Goal: Information Seeking & Learning: Learn about a topic

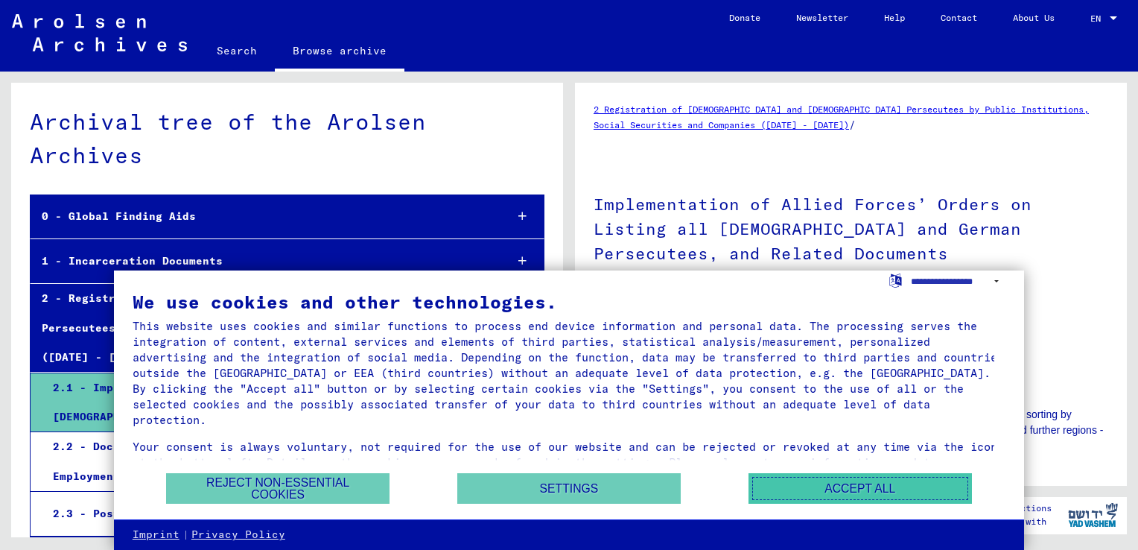
click at [820, 481] on button "Accept all" at bounding box center [859, 488] width 223 height 31
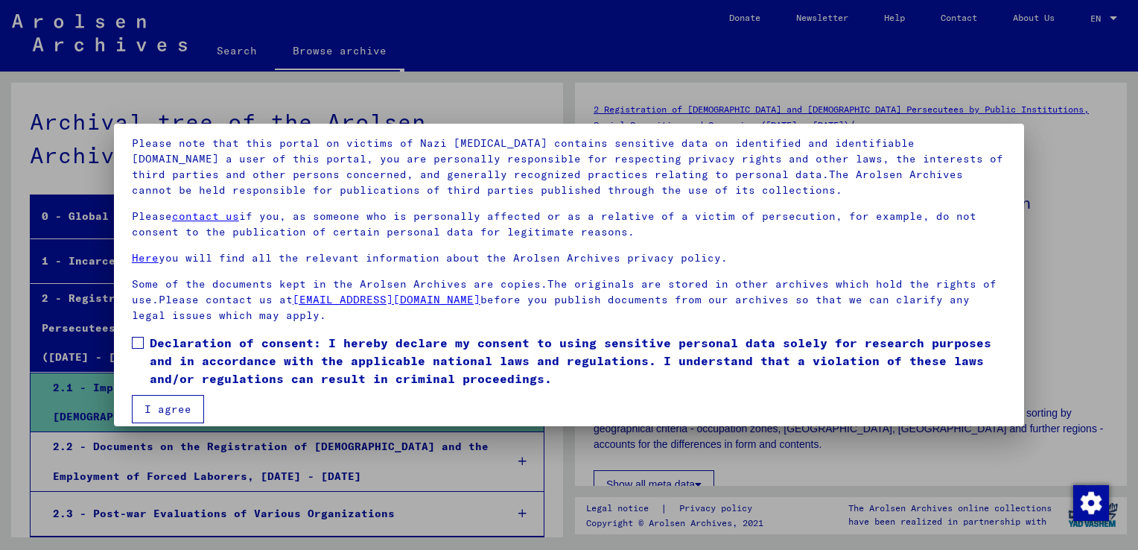
scroll to position [111, 0]
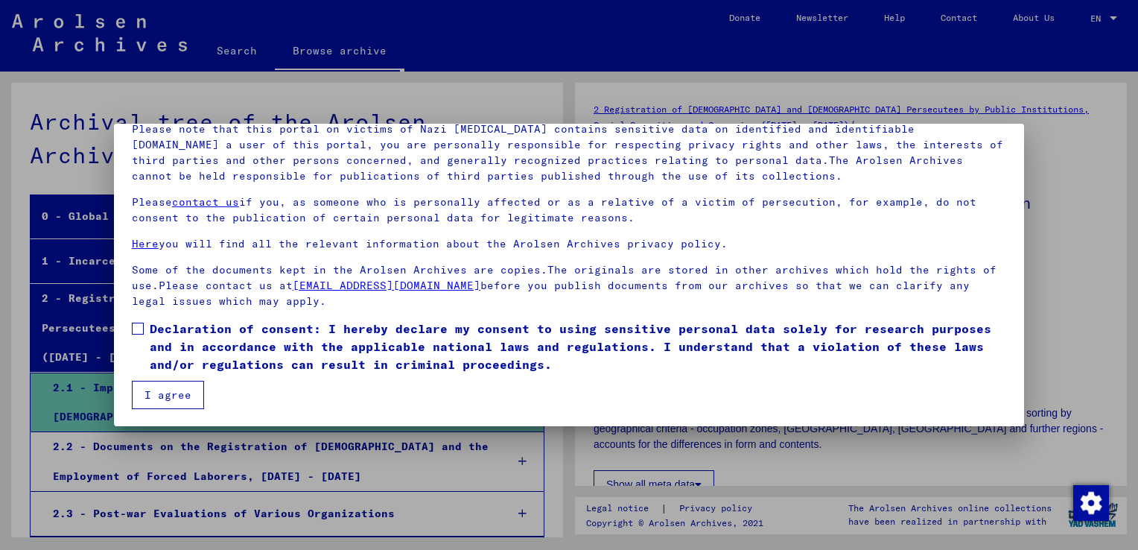
click at [143, 332] on span at bounding box center [138, 328] width 12 height 12
click at [173, 395] on button "I agree" at bounding box center [168, 395] width 72 height 28
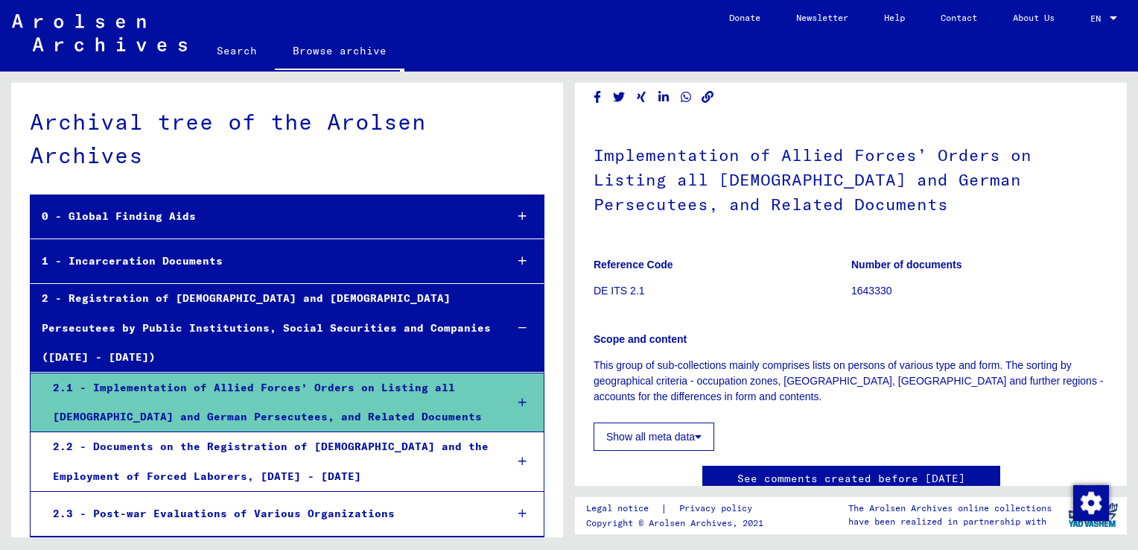
scroll to position [54, 0]
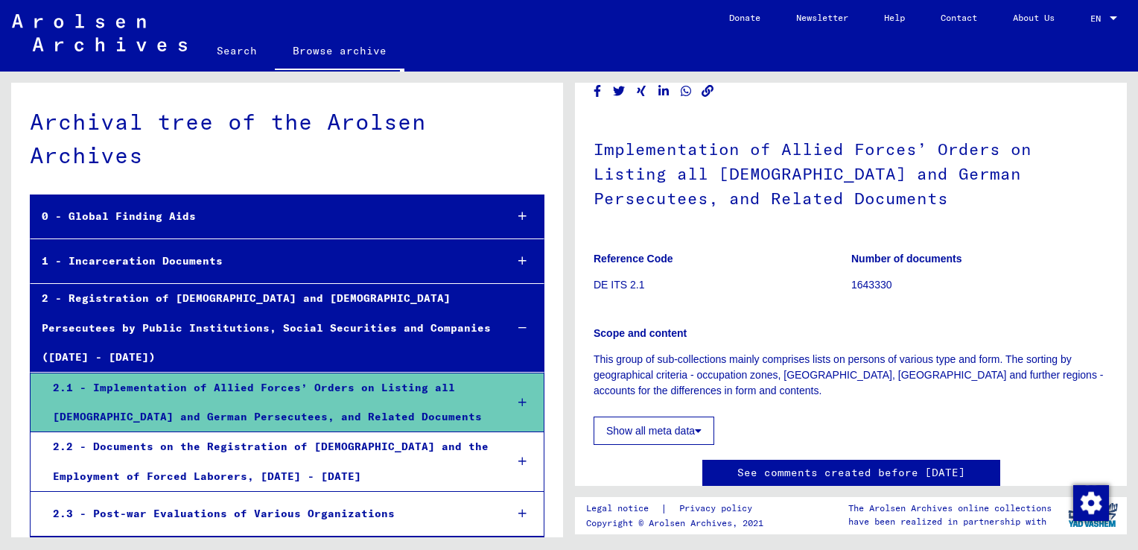
click at [693, 426] on button "Show all meta data" at bounding box center [653, 430] width 121 height 28
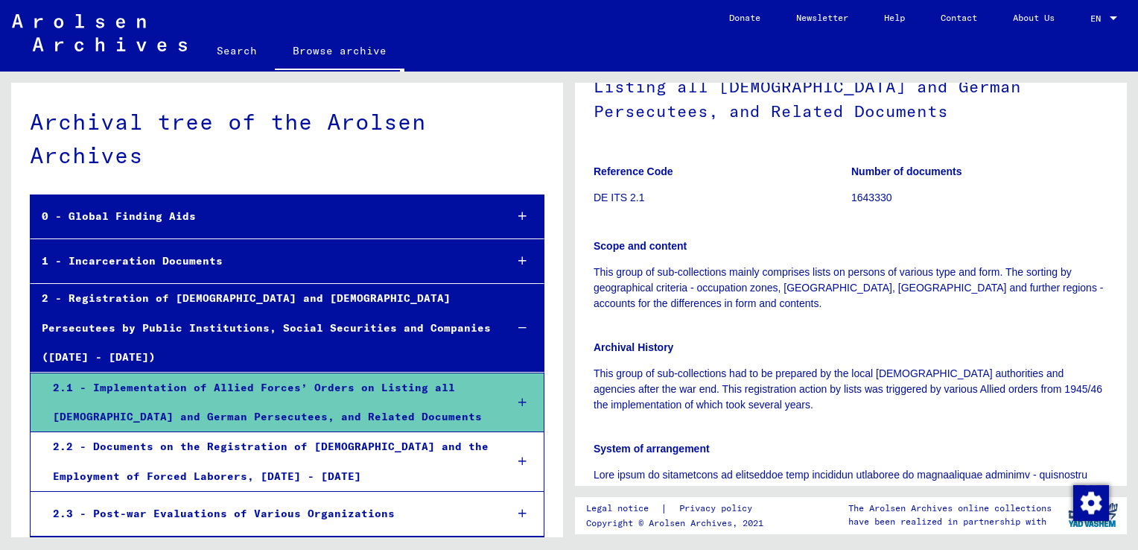
scroll to position [139, 0]
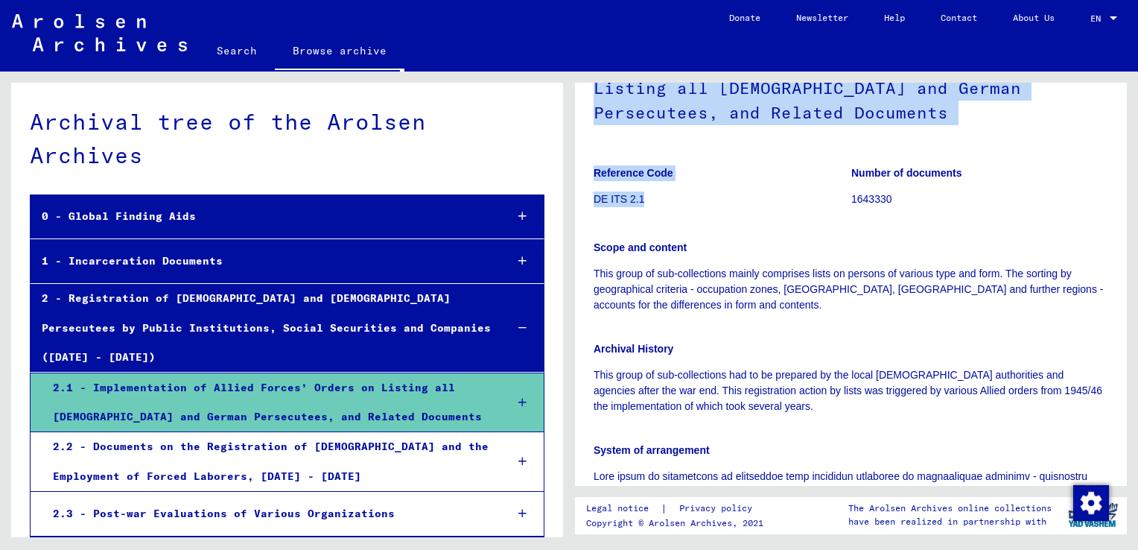
drag, startPoint x: 1137, startPoint y: 177, endPoint x: 1140, endPoint y: 162, distance: 15.2
click at [1137, 162] on html "Search Browse archive Donate Newsletter Help Contact About Us Search Browse arc…" at bounding box center [569, 275] width 1138 height 550
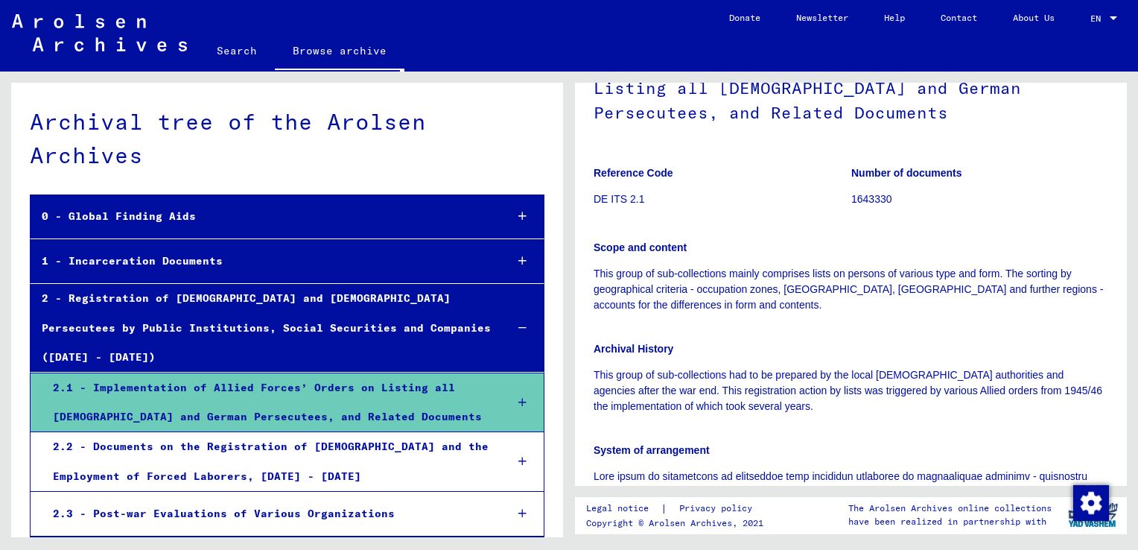
click at [806, 222] on div "Scope and content This group of sub-collections mainly comprises lists on perso…" at bounding box center [850, 267] width 515 height 91
